Goal: Task Accomplishment & Management: Manage account settings

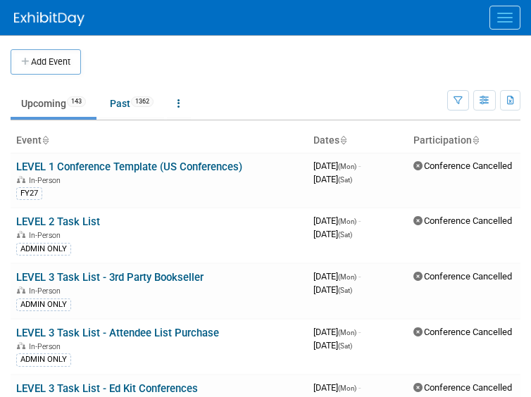
click at [489, 23] on button "Menu" at bounding box center [504, 18] width 31 height 24
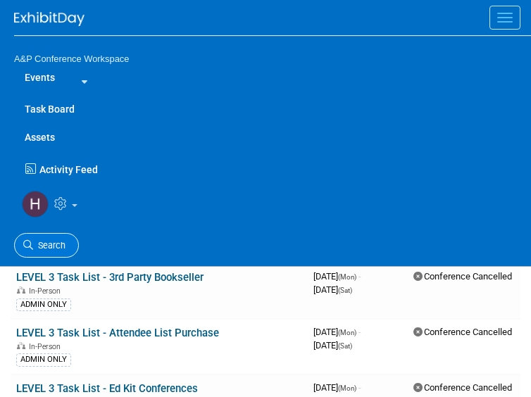
click at [48, 253] on link "Search" at bounding box center [46, 245] width 65 height 25
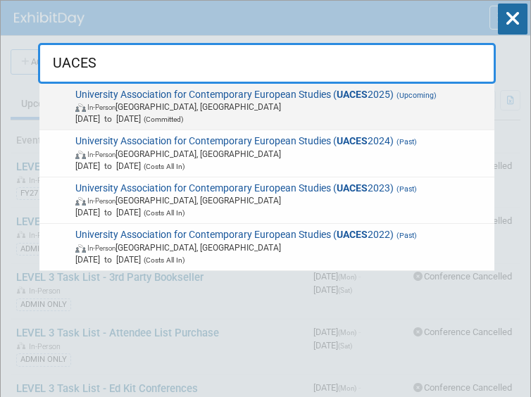
type input "UACES"
click at [215, 123] on span "[DATE] to [DATE] (Committed)" at bounding box center [282, 119] width 414 height 12
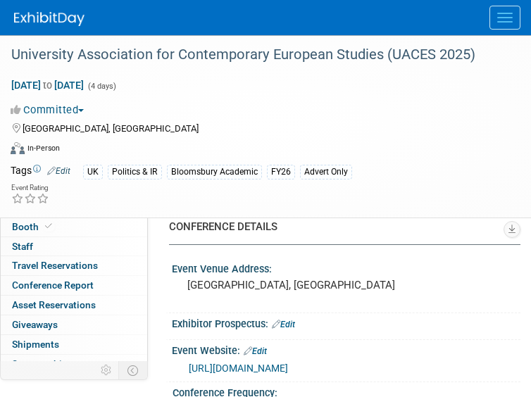
select select "Annual"
select select "Level 3"
select select "Program Advert"
select select "Politics & International Relations"
select select "Bloomsbury Academic"
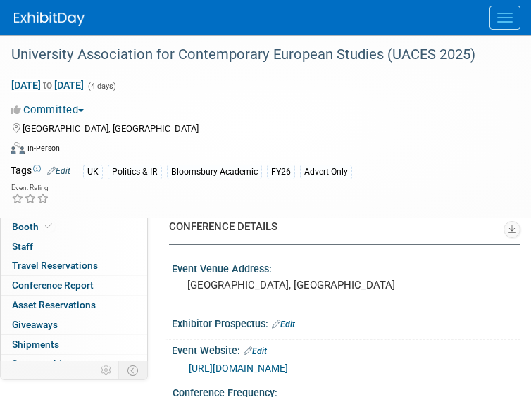
select select "Hannah Siegel"
select select "Alex Kind"
click at [45, 221] on span at bounding box center [48, 226] width 13 height 11
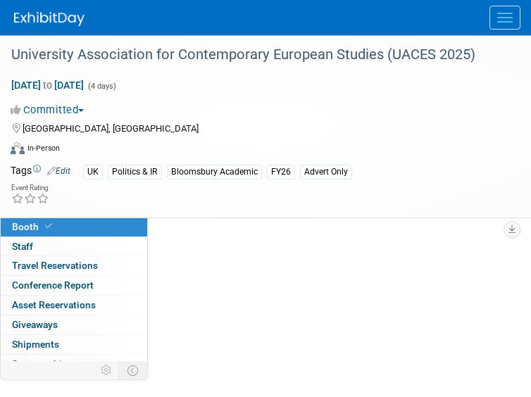
select select "COBA"
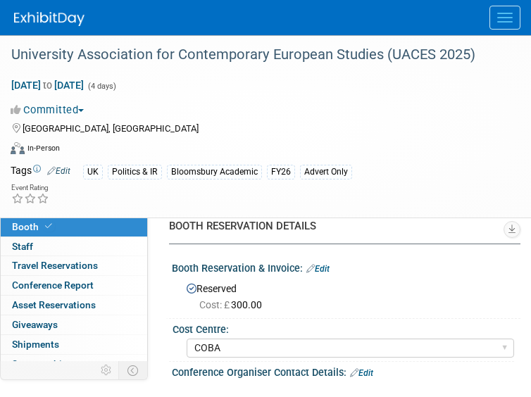
scroll to position [5, 0]
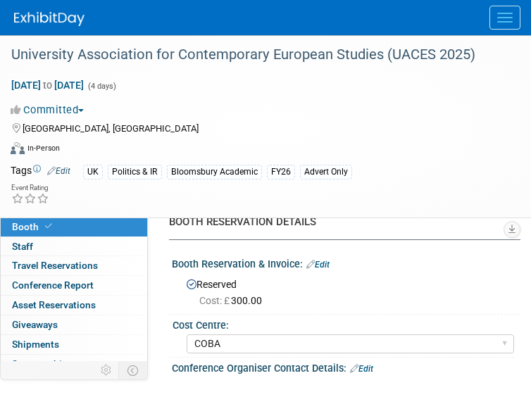
click at [322, 268] on link "Edit" at bounding box center [317, 265] width 23 height 10
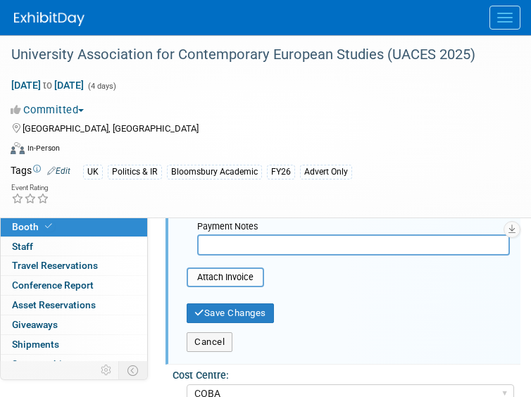
scroll to position [258, 0]
click at [234, 227] on div "Payment Notes" at bounding box center [353, 227] width 313 height 14
click at [230, 241] on input "text" at bounding box center [353, 244] width 313 height 21
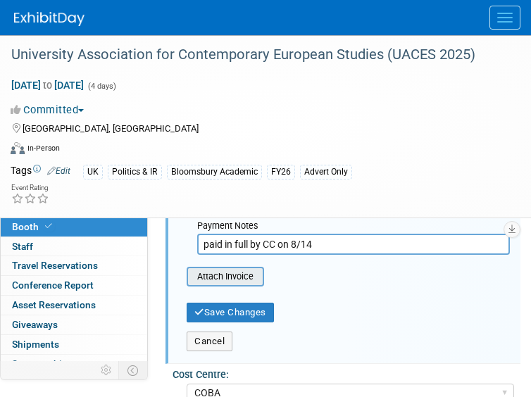
type input "paid in full by CC on 8/14"
click at [217, 282] on input "file" at bounding box center [179, 276] width 168 height 17
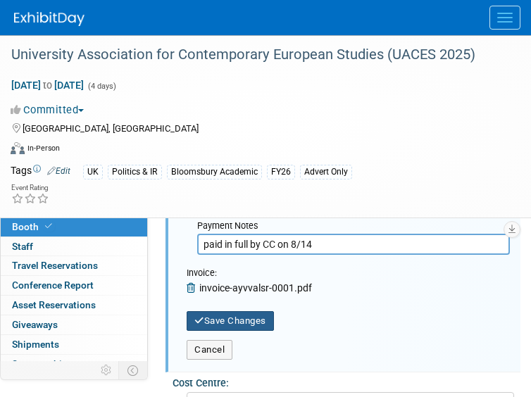
click at [230, 323] on button "Save Changes" at bounding box center [230, 321] width 87 height 20
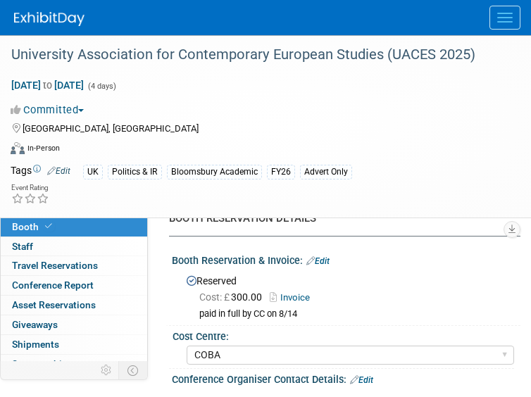
scroll to position [46, 0]
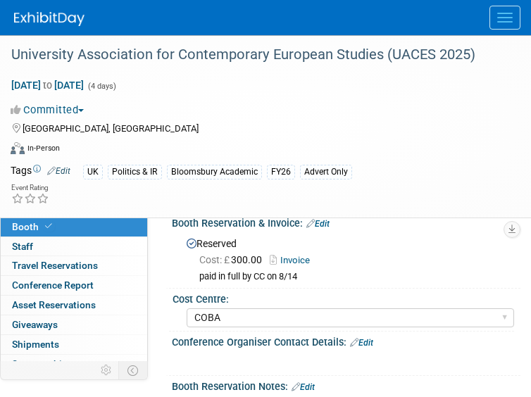
click at [70, 23] on img at bounding box center [49, 19] width 70 height 14
